Goal: Task Accomplishment & Management: Complete application form

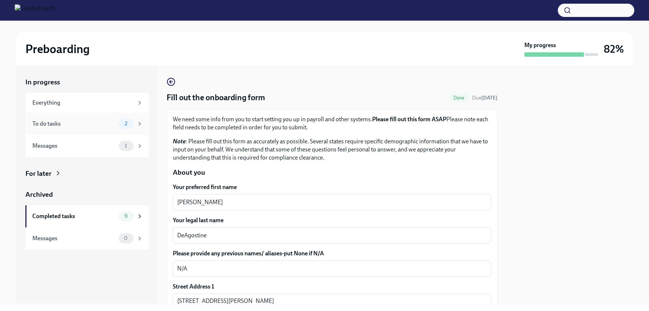
click at [107, 124] on div "To do tasks" at bounding box center [74, 124] width 84 height 8
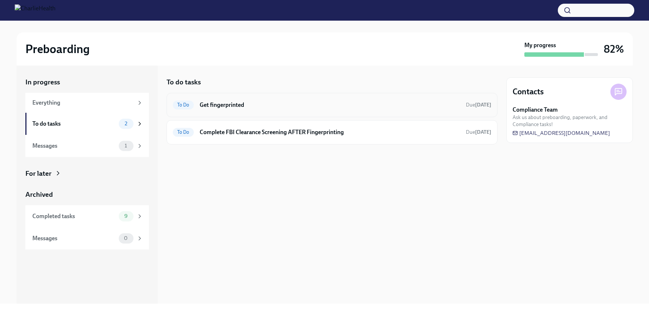
click at [229, 106] on h6 "Get fingerprinted" at bounding box center [330, 105] width 260 height 8
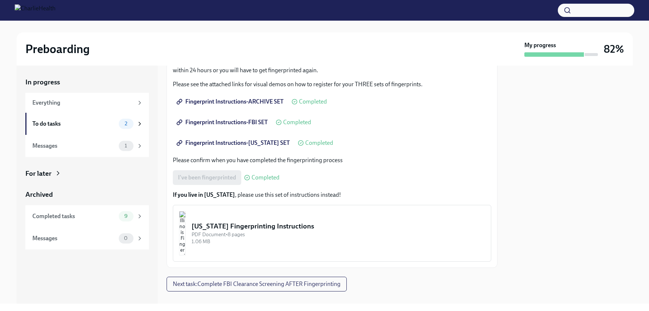
scroll to position [113, 0]
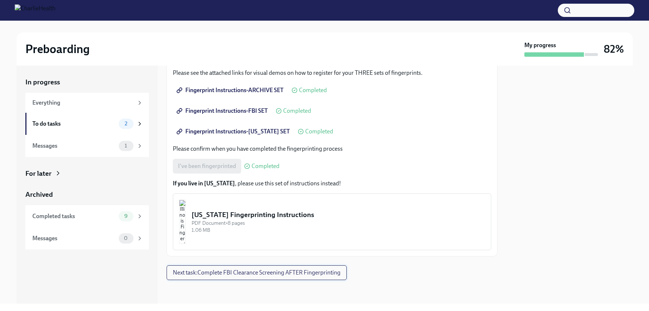
click at [284, 276] on span "Next task : Complete FBI Clearance Screening AFTER Fingerprinting" at bounding box center [257, 272] width 168 height 7
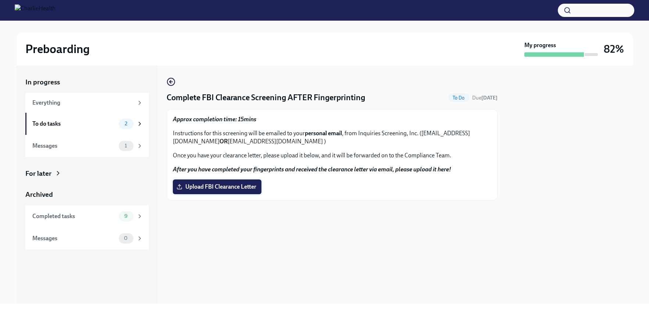
click at [234, 188] on span "Upload FBI Clearance Letter" at bounding box center [217, 186] width 78 height 7
click at [0, 0] on input "Upload FBI Clearance Letter" at bounding box center [0, 0] width 0 height 0
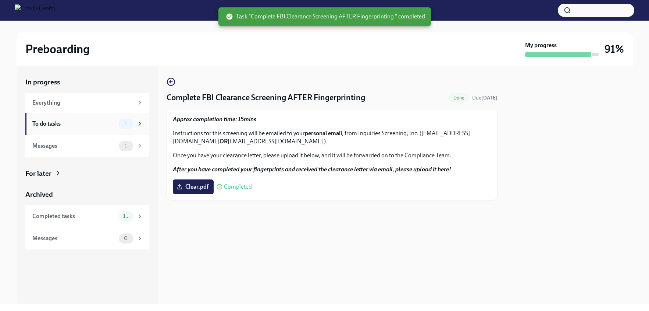
click at [121, 121] on span "1" at bounding box center [125, 124] width 11 height 6
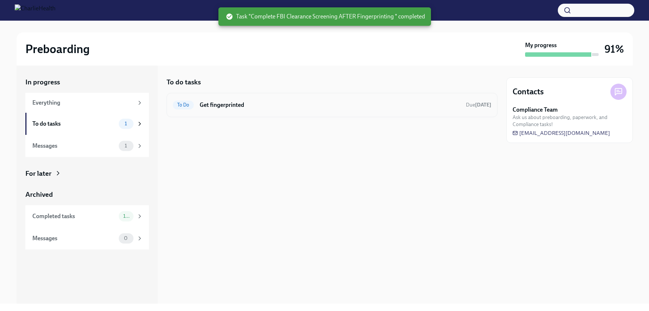
click at [237, 102] on h6 "Get fingerprinted" at bounding box center [330, 105] width 260 height 8
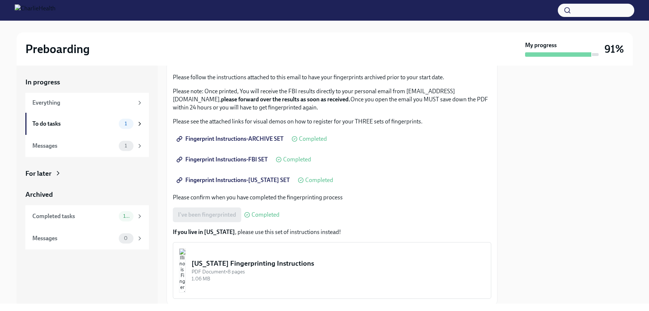
scroll to position [89, 0]
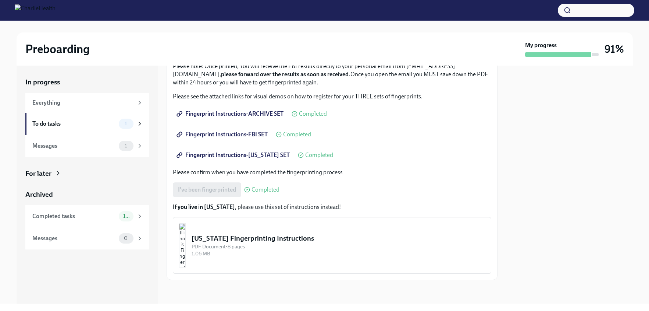
click at [398, 240] on div "[US_STATE] Fingerprinting Instructions" at bounding box center [339, 238] width 294 height 10
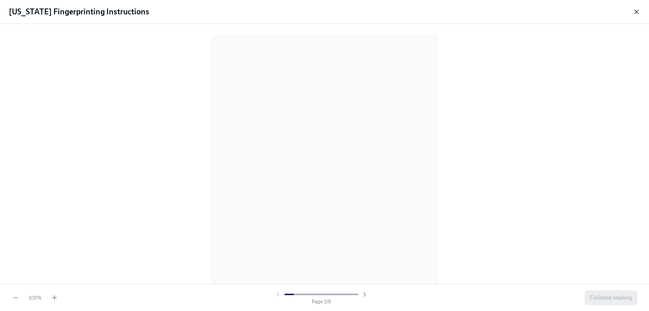
click at [637, 11] on icon "button" at bounding box center [637, 12] width 4 height 4
